Goal: Information Seeking & Learning: Find specific fact

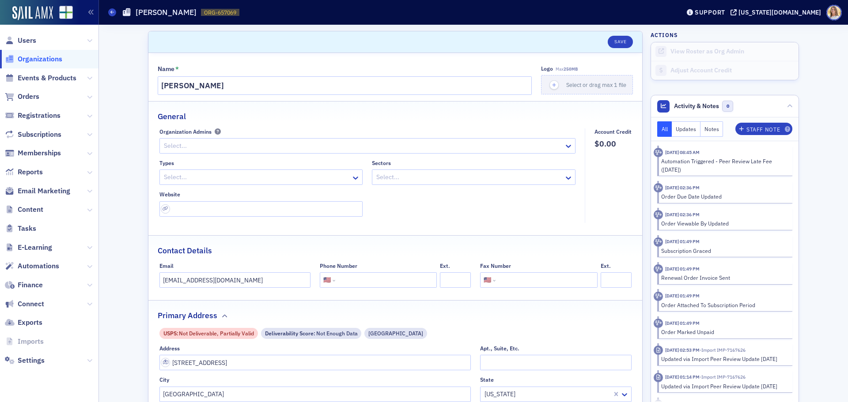
select select "US"
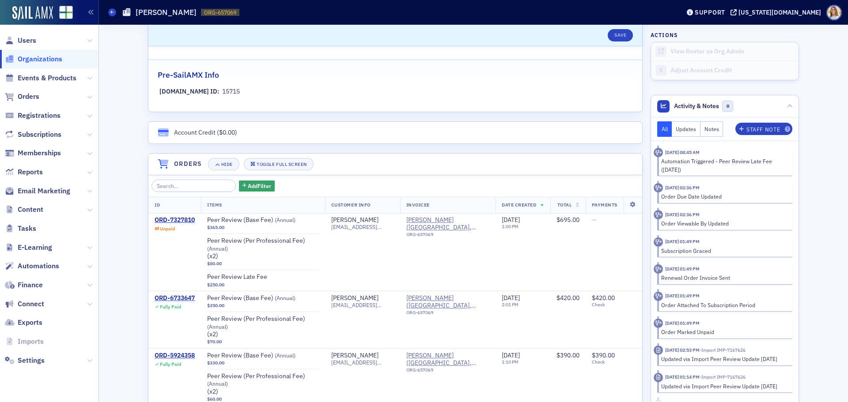
drag, startPoint x: 0, startPoint y: 0, endPoint x: 23, endPoint y: 59, distance: 63.1
click at [23, 59] on span "Organizations" at bounding box center [40, 59] width 45 height 10
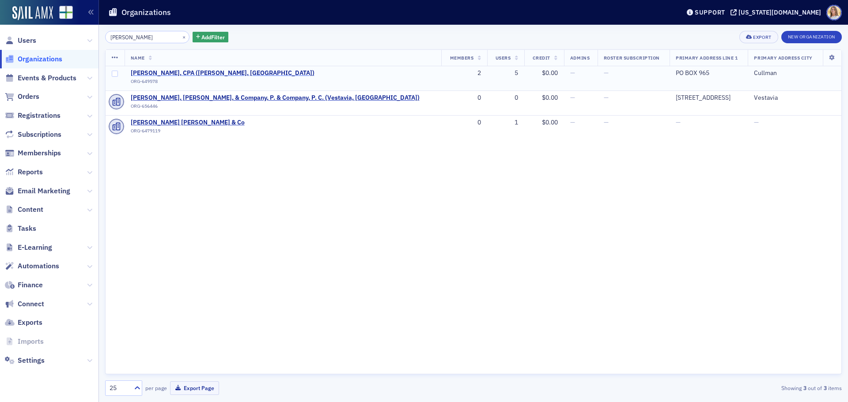
type input "cooke"
click at [204, 72] on span "Larry Gene Cooke, CPA (Cullman, AL)" at bounding box center [223, 73] width 184 height 8
select select "US"
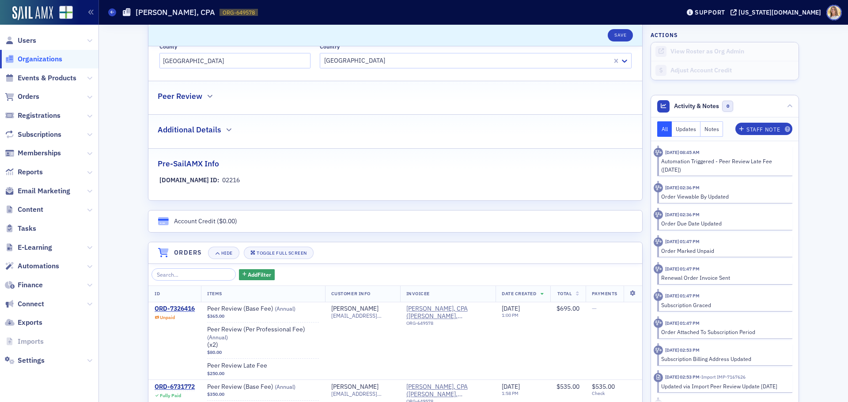
scroll to position [397, 0]
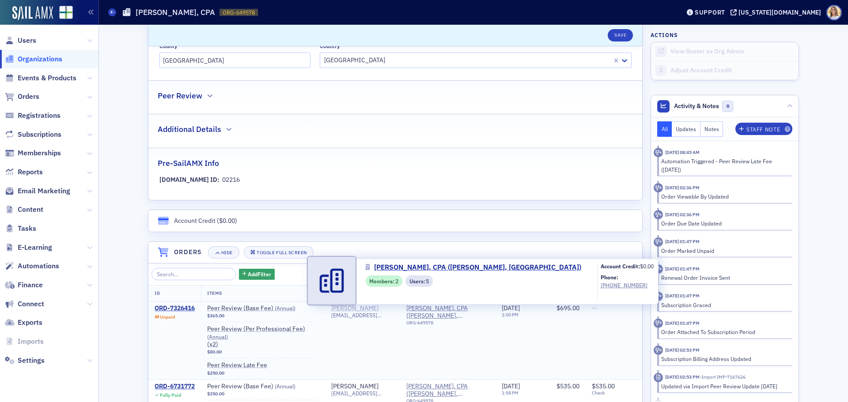
click at [337, 306] on link at bounding box center [331, 303] width 49 height 7
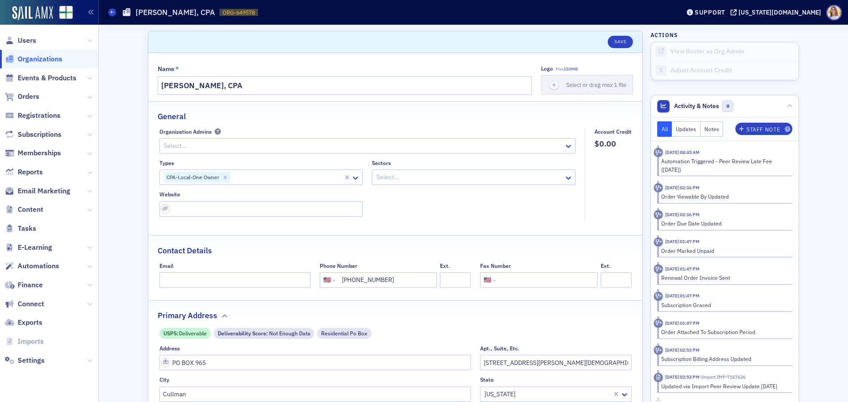
select select "US"
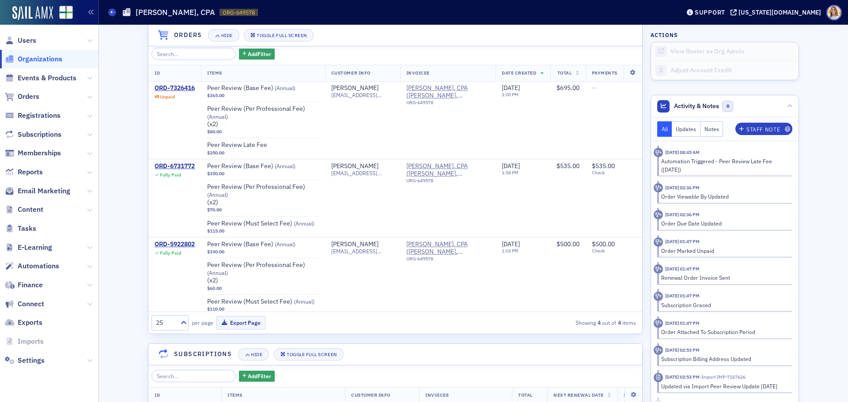
scroll to position [618, 0]
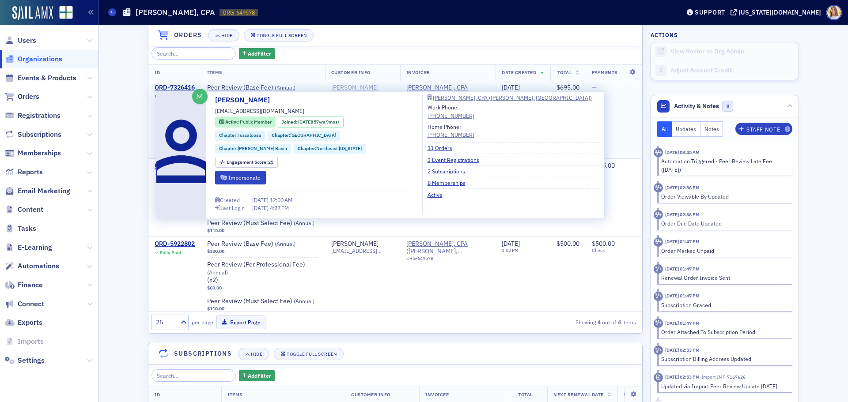
click at [355, 87] on div "Larry Cooke" at bounding box center [354, 88] width 47 height 8
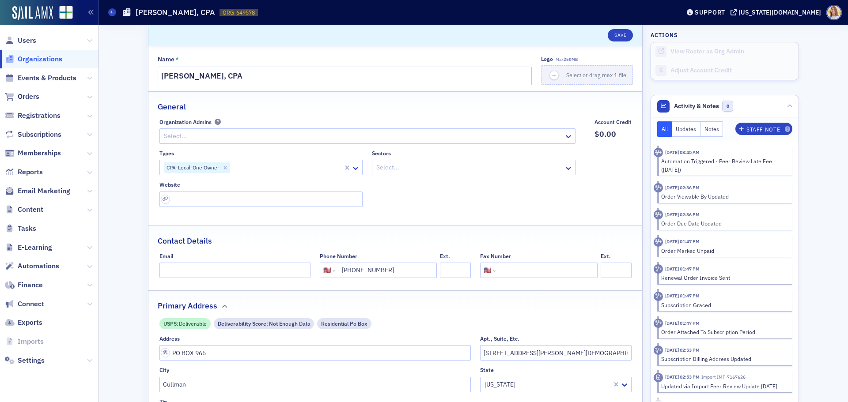
scroll to position [0, 0]
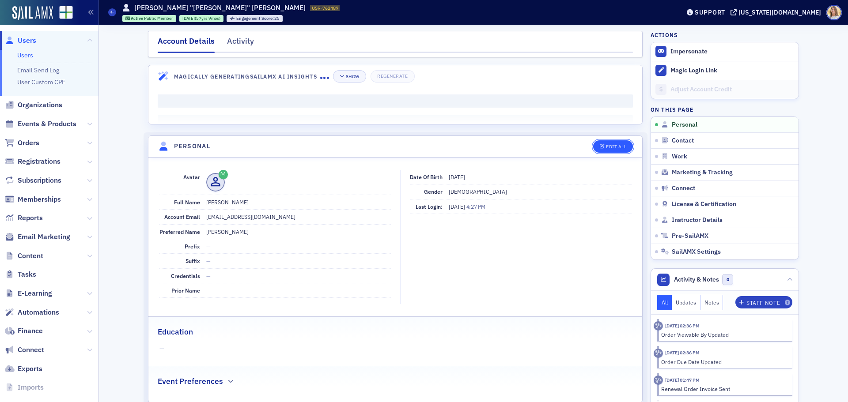
click at [618, 148] on div "Edit All" at bounding box center [616, 146] width 20 height 5
select select "US"
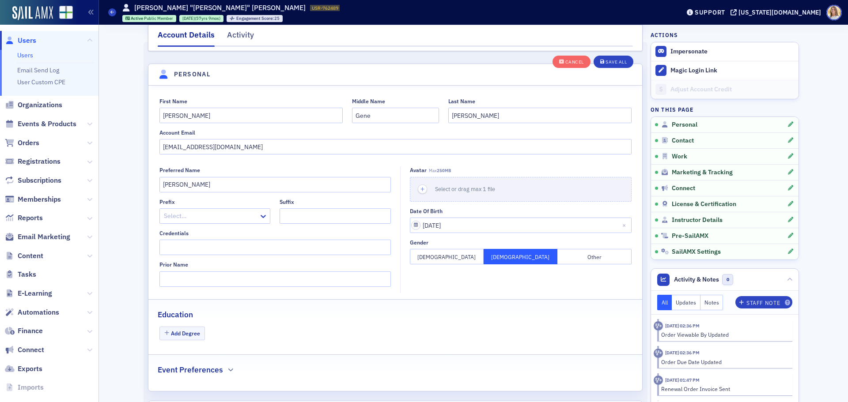
scroll to position [103, 0]
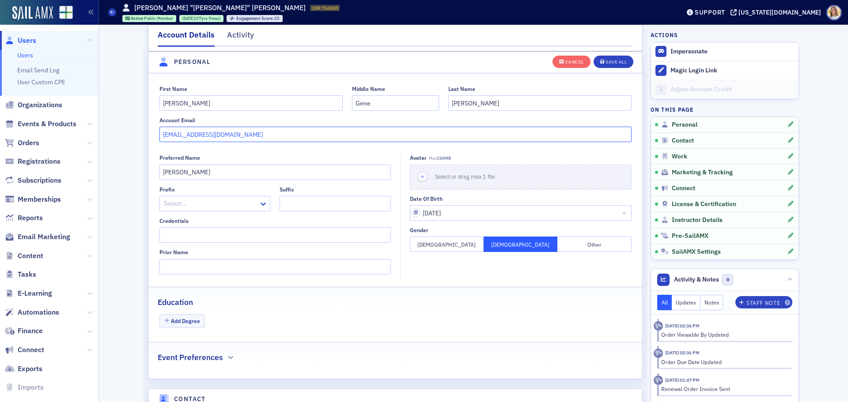
drag, startPoint x: 249, startPoint y: 136, endPoint x: 186, endPoint y: 137, distance: 63.2
click at [186, 137] on input "cpa729@bellsouth.net" at bounding box center [395, 134] width 472 height 15
type input "cpa729@larrycookecpa.com"
click at [610, 63] on div "Save All" at bounding box center [615, 62] width 21 height 5
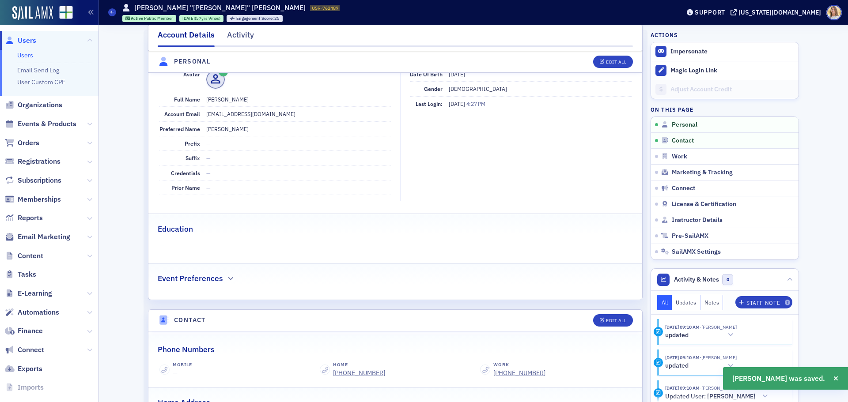
click at [251, 35] on nav "Account Details Activity" at bounding box center [395, 38] width 475 height 18
click at [242, 36] on div "Activity" at bounding box center [240, 37] width 27 height 16
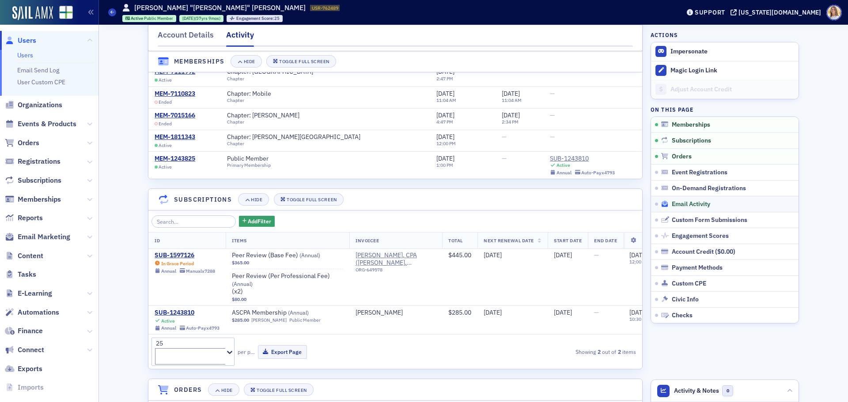
click at [680, 206] on span "Email Activity" at bounding box center [691, 204] width 38 height 8
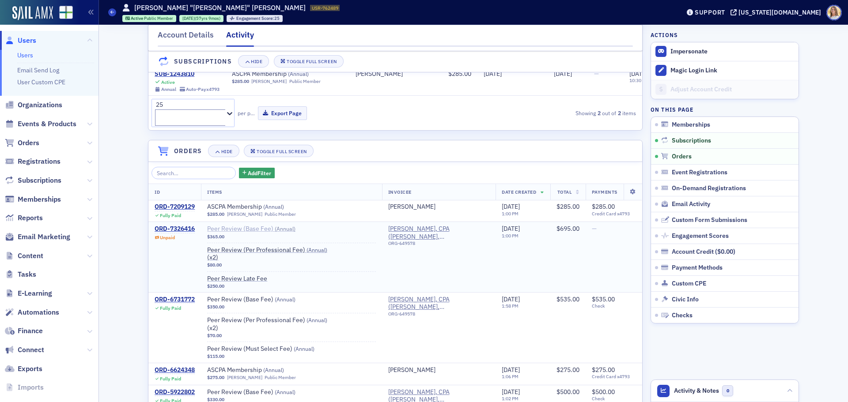
scroll to position [341, 0]
click at [177, 226] on div "ORD-7326416" at bounding box center [175, 230] width 40 height 8
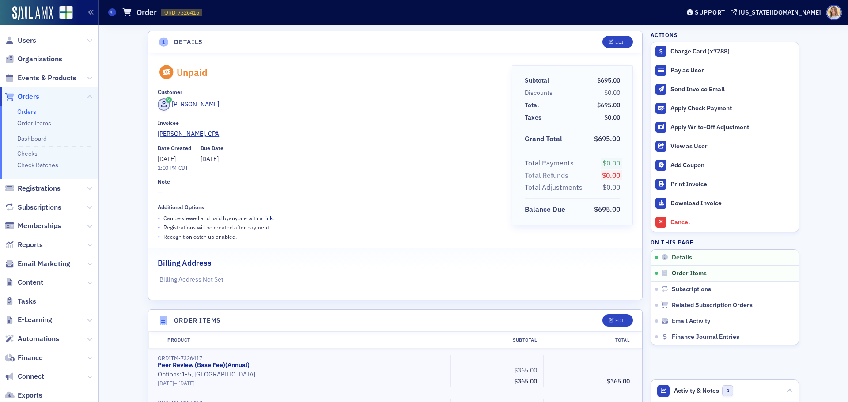
click at [200, 107] on div "Larry Cooke" at bounding box center [195, 104] width 47 height 9
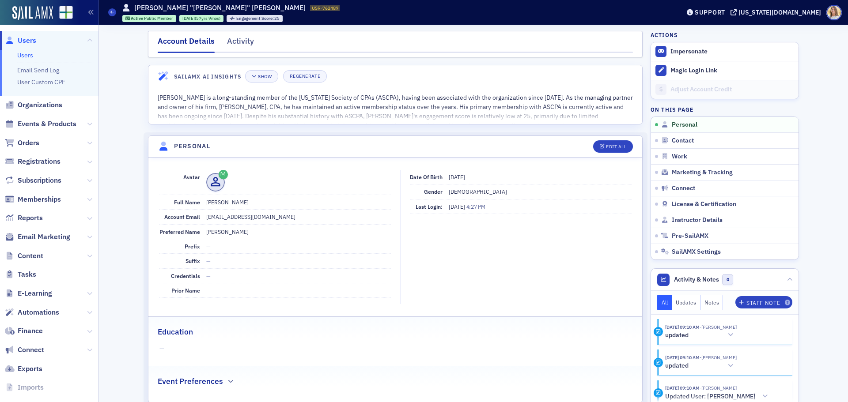
click at [253, 220] on dd "cpa729@larrycookecpa.com" at bounding box center [298, 217] width 185 height 14
click at [253, 215] on dd "cpa729@larrycookecpa.com" at bounding box center [298, 217] width 185 height 14
copy dd "cpa729@larrycookecpa.com"
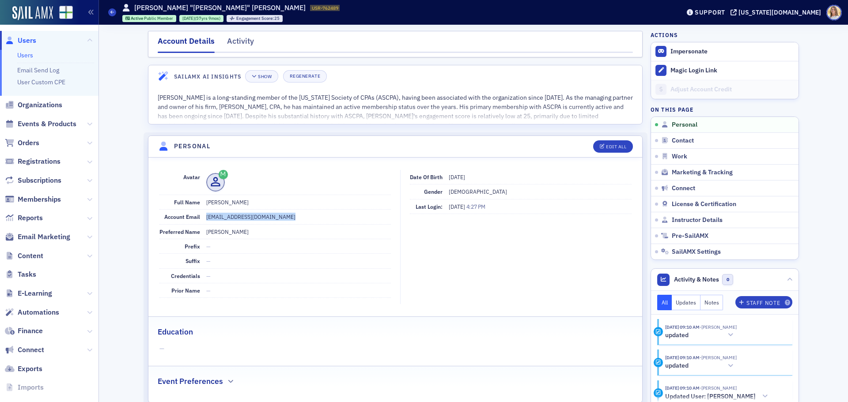
click at [246, 218] on dd "cpa729@larrycookecpa.com" at bounding box center [298, 217] width 185 height 14
click at [25, 40] on span "Users" at bounding box center [27, 41] width 19 height 10
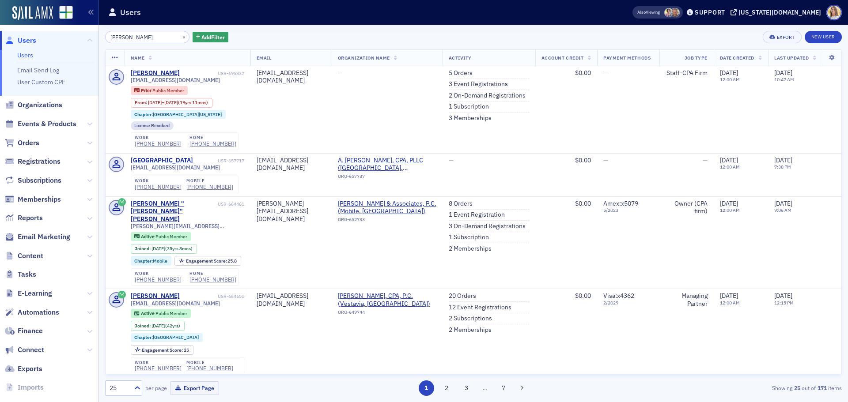
type input "[PERSON_NAME]"
click at [159, 72] on div "[PERSON_NAME]" at bounding box center [155, 73] width 49 height 8
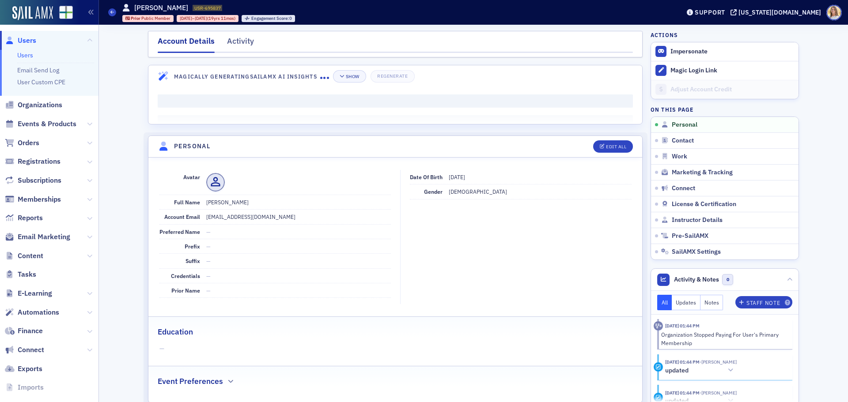
drag, startPoint x: 243, startPoint y: 37, endPoint x: 278, endPoint y: 39, distance: 35.0
click at [243, 38] on div "Activity" at bounding box center [240, 43] width 27 height 16
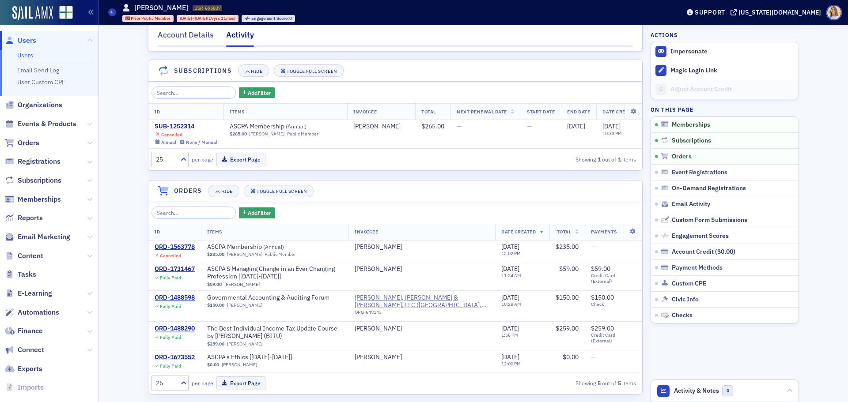
scroll to position [122, 0]
